Goal: Task Accomplishment & Management: Use online tool/utility

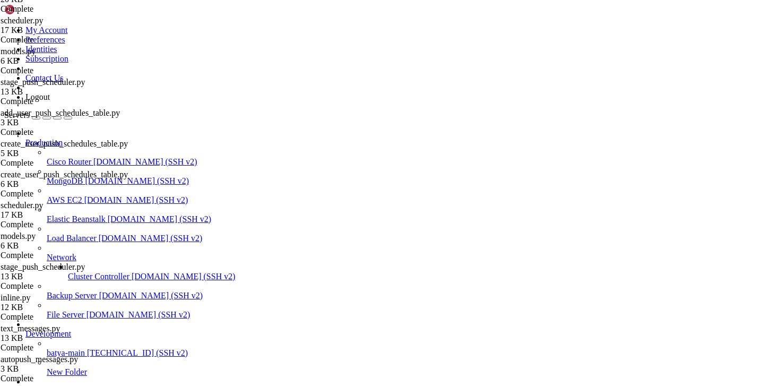
scroll to position [8, 0]
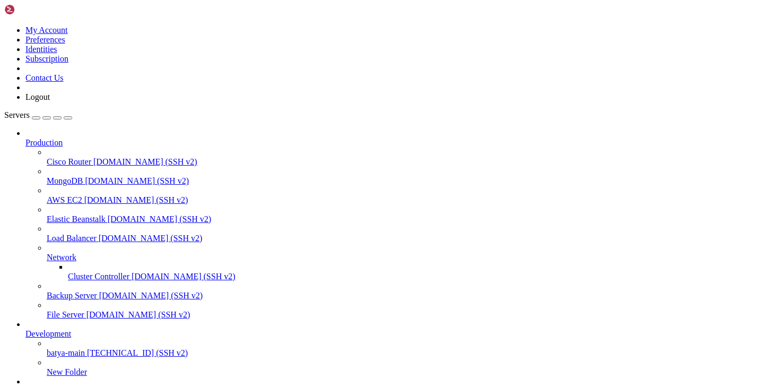
scroll to position [71, 0]
click at [84, 385] on span "[TECHNICAL_ID] (SSH v2)" at bounding box center [88, 390] width 101 height 9
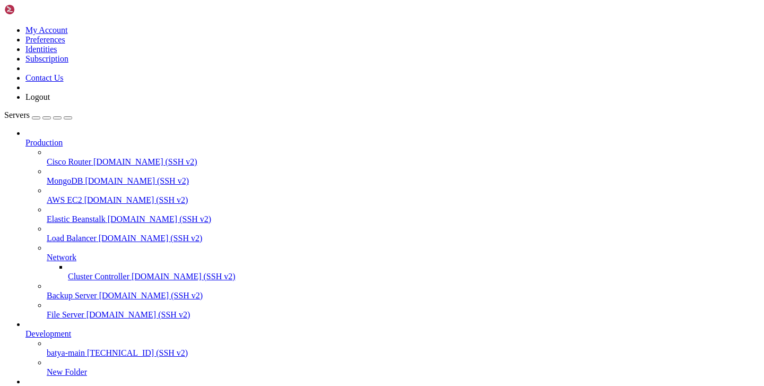
type input "/etc/opt"
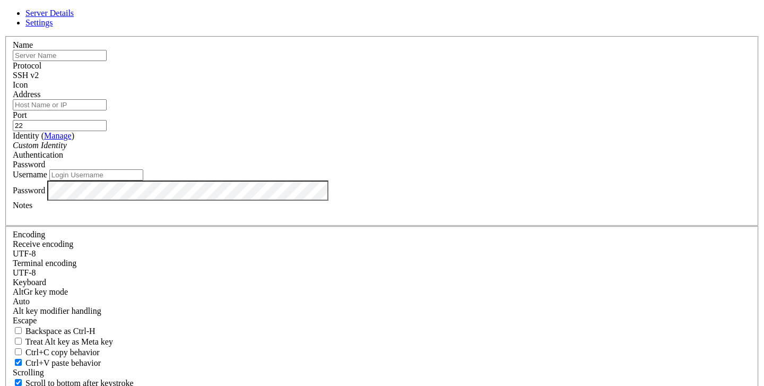
click at [107, 61] on input "text" at bounding box center [60, 55] width 94 height 11
type input "р"
type input "hs2n"
click at [107, 110] on input "Address" at bounding box center [60, 104] width 94 height 11
paste input "[TECHNICAL_ID]"
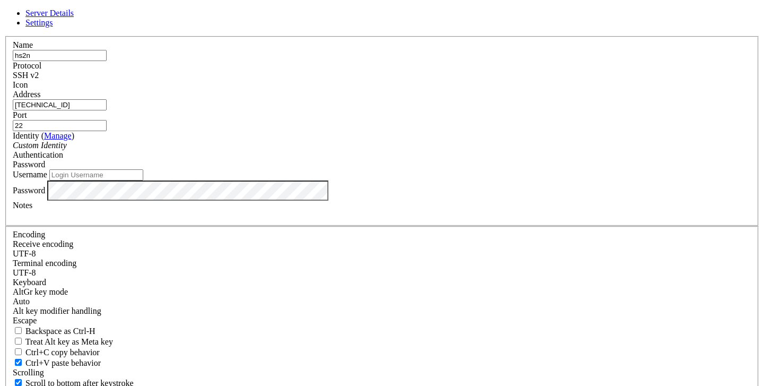
type input "[TECHNICAL_ID]"
click at [143, 180] on input "Username" at bounding box center [96, 174] width 94 height 11
type input "root"
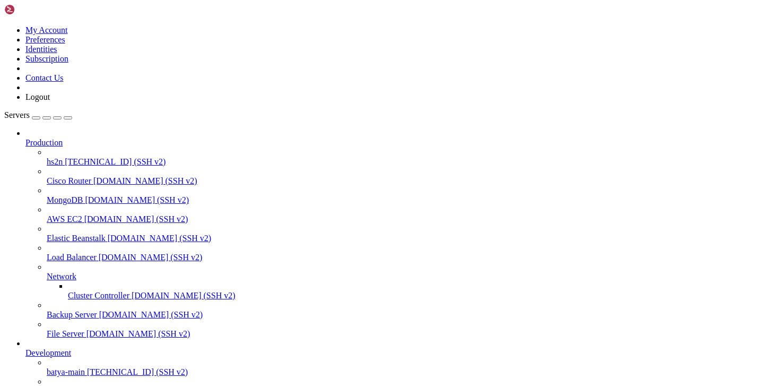
click at [63, 157] on span "hs2n" at bounding box center [55, 161] width 16 height 9
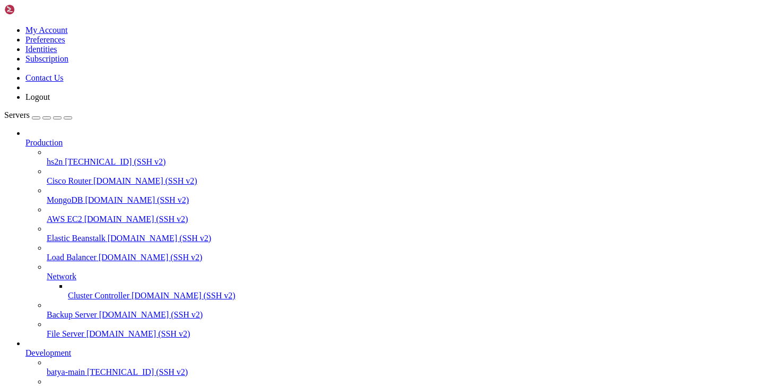
type input "/etc/opt"
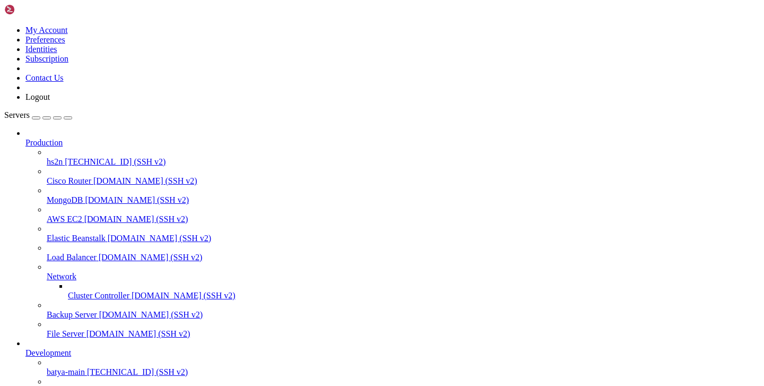
scroll to position [0, 0]
drag, startPoint x: 165, startPoint y: 37, endPoint x: 223, endPoint y: 35, distance: 57.3
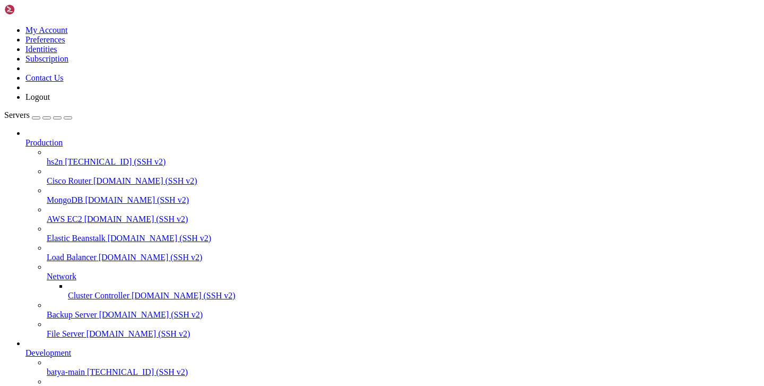
type input "/etc/opt"
drag, startPoint x: 156, startPoint y: 953, endPoint x: 5, endPoint y: 928, distance: 153.2
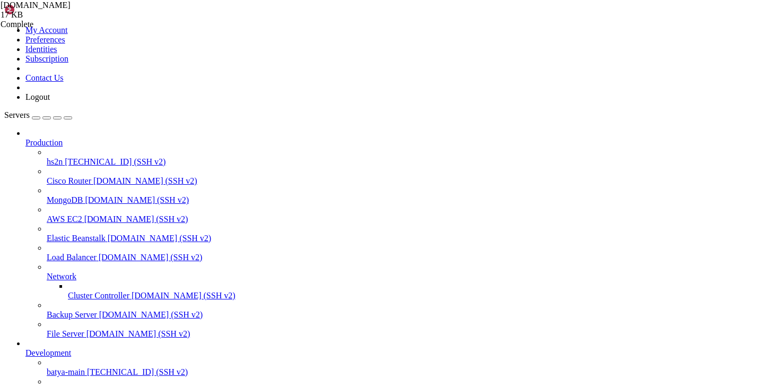
drag, startPoint x: 161, startPoint y: 949, endPoint x: 10, endPoint y: 929, distance: 152.5
copy div "root@hiplet-41358:/etc/opt# ls [DOMAIN_NAME] root@hiplet-41358:/etc/opt#"
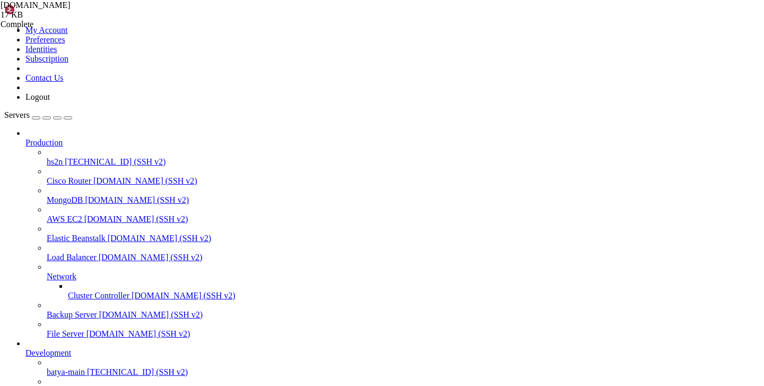
scroll to position [88, 0]
drag, startPoint x: 285, startPoint y: 921, endPoint x: 343, endPoint y: 920, distance: 57.8
copy x-row "[TECHNICAL_ID]"
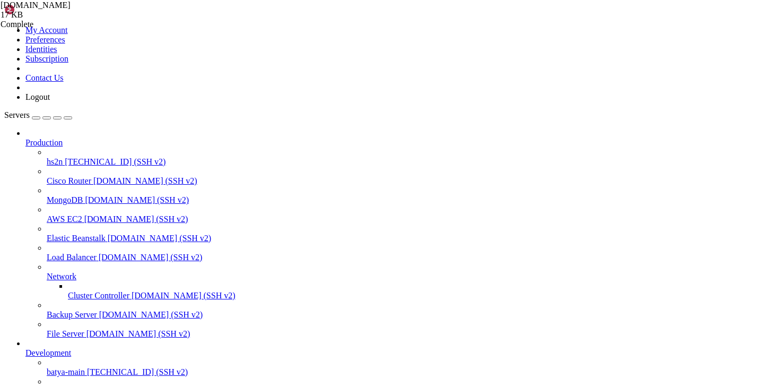
copy span "64cd07c5fc85481488cf85f24f7fb292"
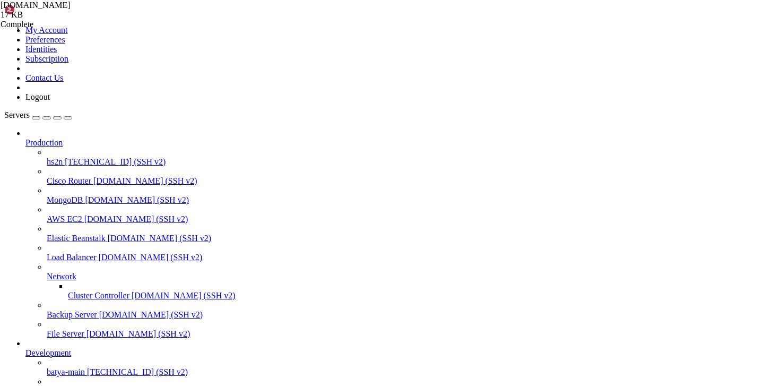
scroll to position [132, 0]
drag, startPoint x: 277, startPoint y: 912, endPoint x: 354, endPoint y: 915, distance: 77.0
copy x-row "[TECHNICAL_ID]"
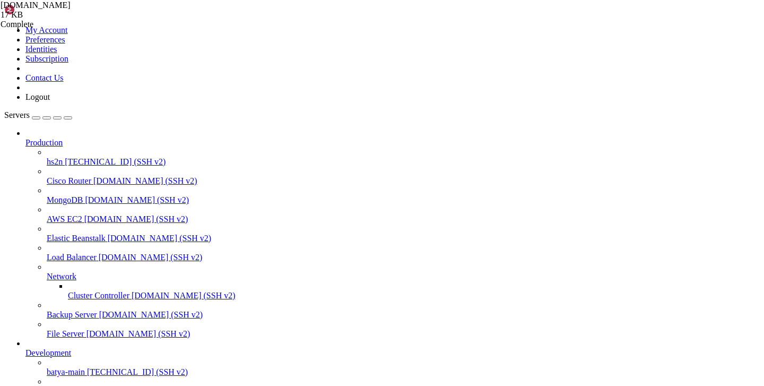
copy span "64cd07c5fc85481488cf85f24f7fb292"
drag, startPoint x: 284, startPoint y: 763, endPoint x: 342, endPoint y: 766, distance: 58.4
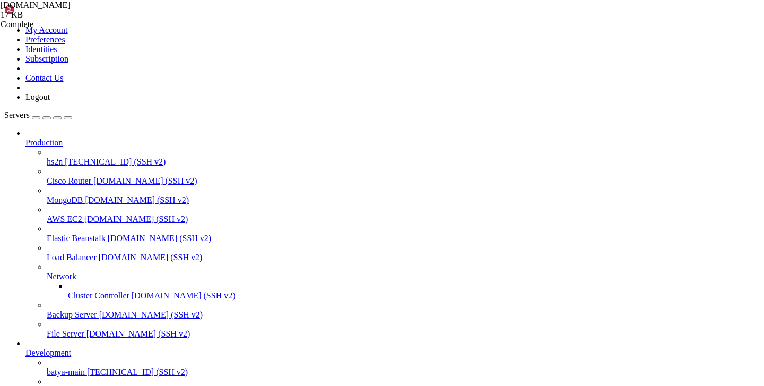
copy x-row "[TECHNICAL_ID]"
